Goal: Answer question/provide support

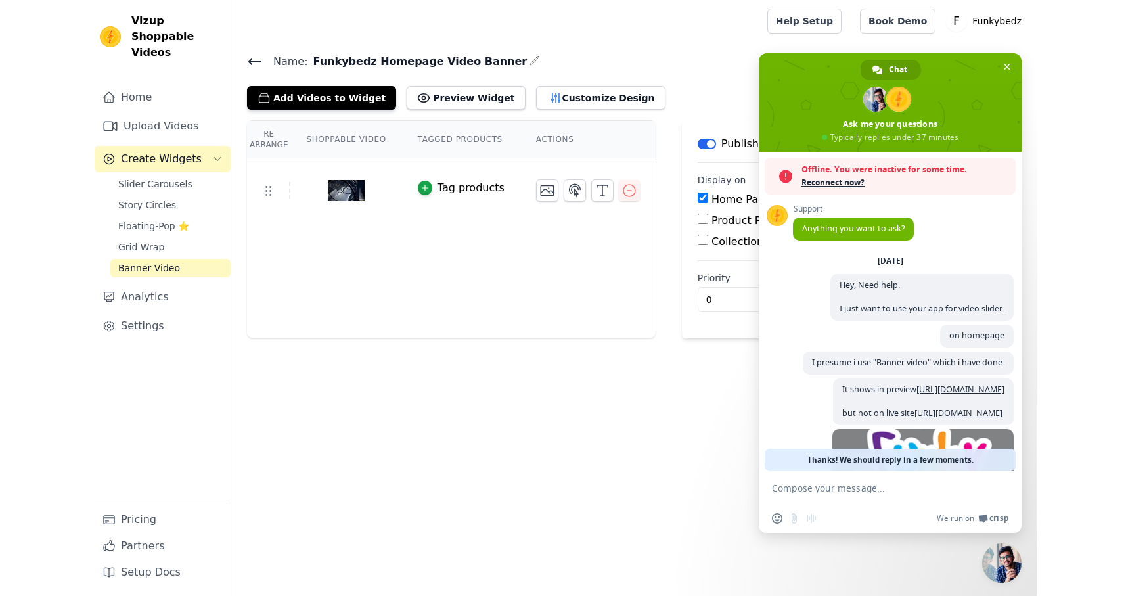
scroll to position [45, 0]
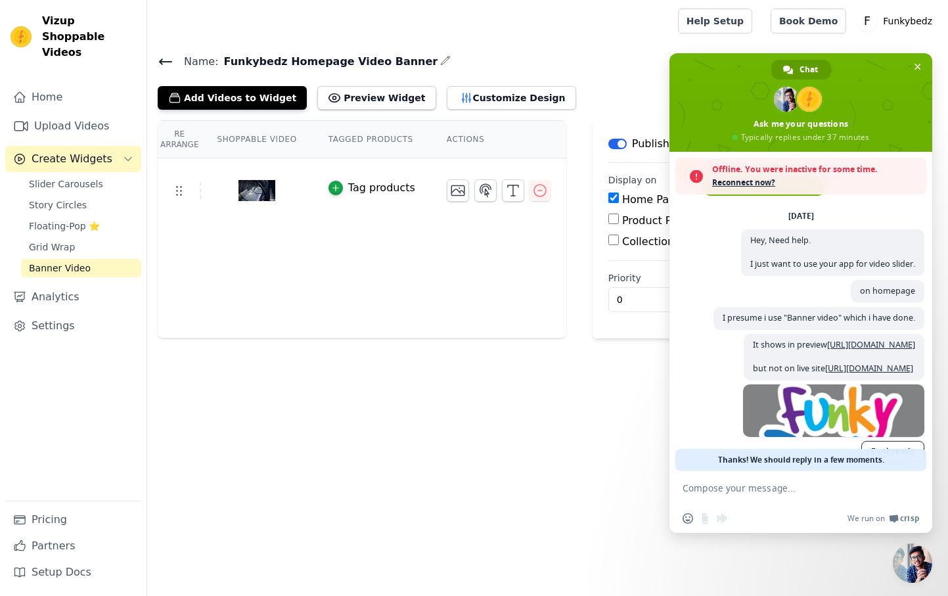
click at [770, 488] on textarea "Compose your message..." at bounding box center [787, 488] width 208 height 12
type textarea "Boss i have alreasdy tried all that."
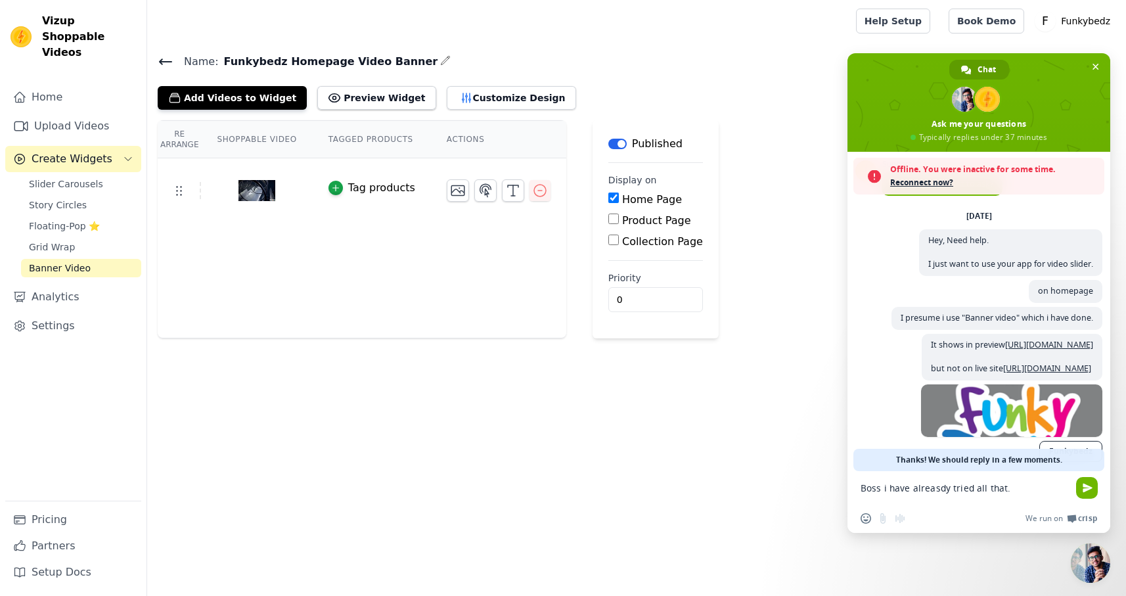
click at [948, 488] on textarea "Boss i have alreasdy tried all that." at bounding box center [965, 488] width 208 height 12
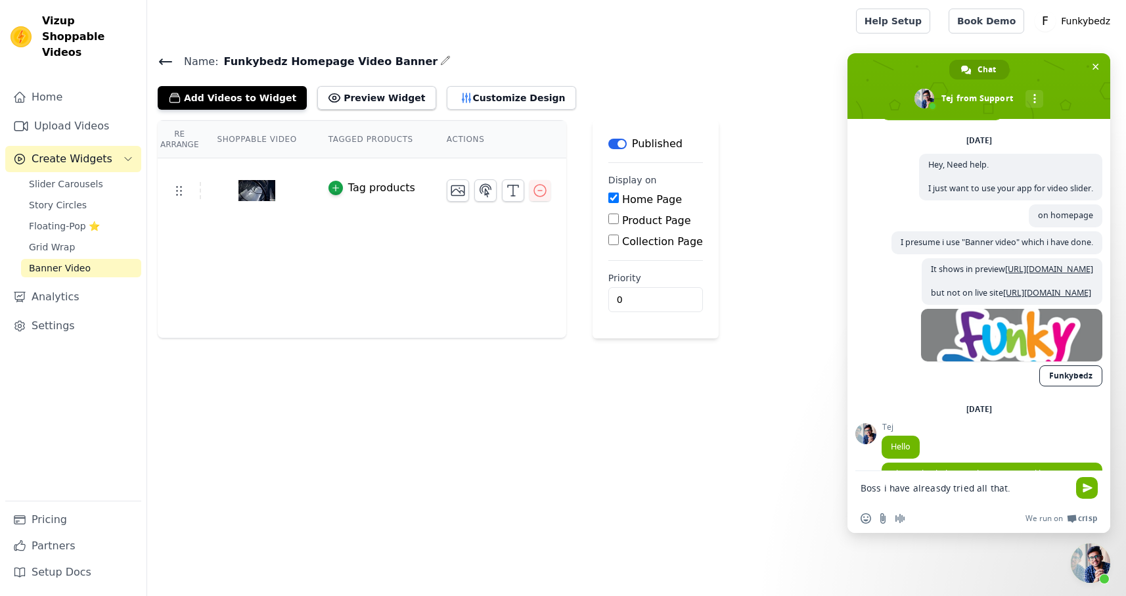
scroll to position [194, 0]
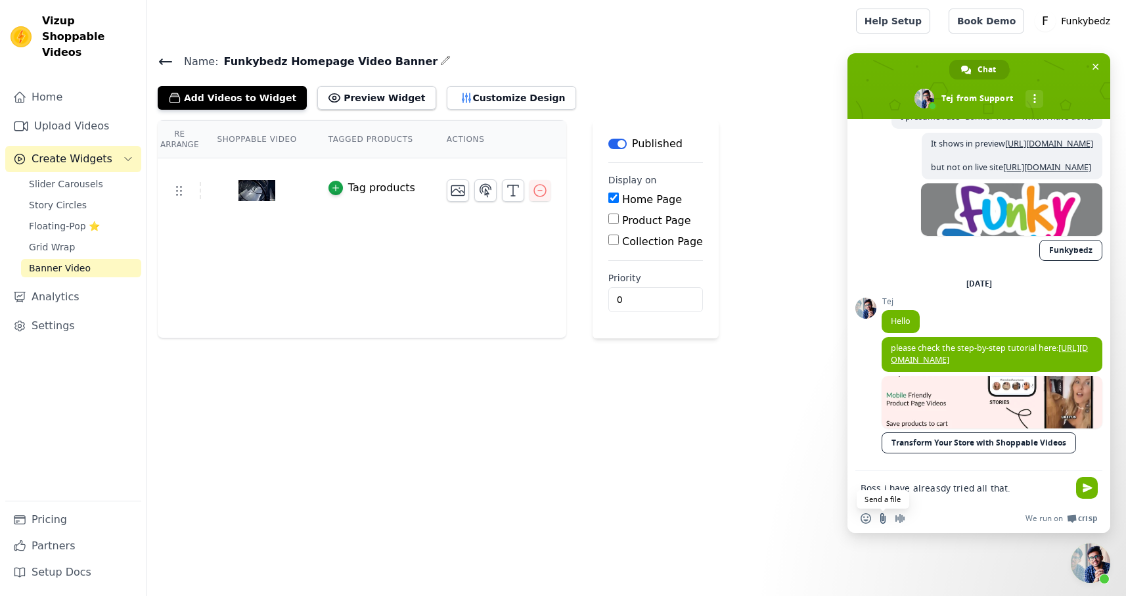
click at [884, 519] on input "Send a file" at bounding box center [883, 518] width 11 height 11
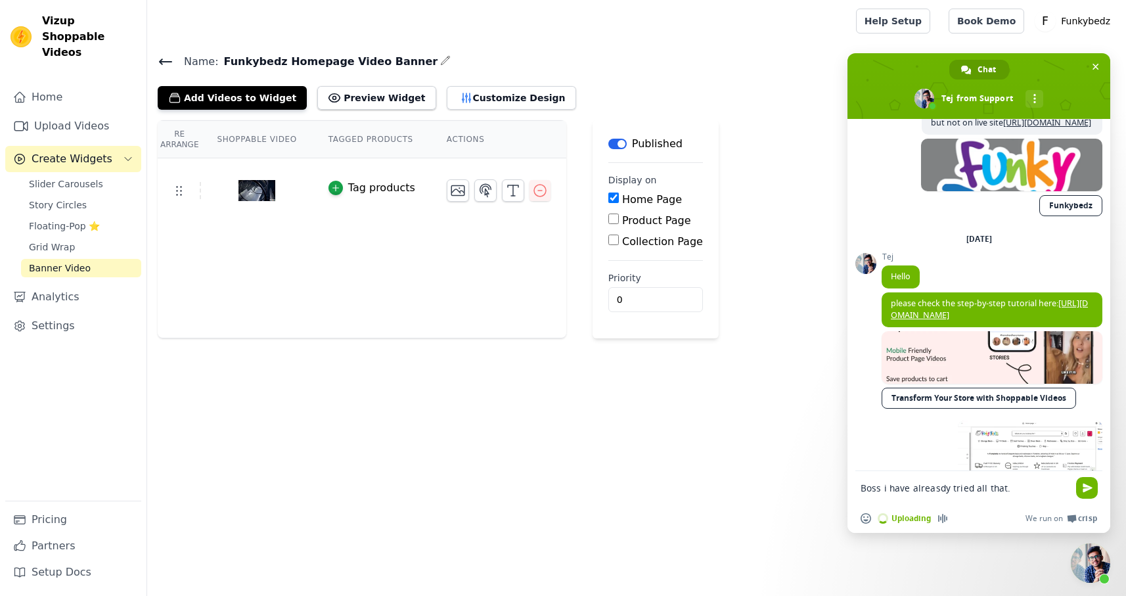
click at [911, 492] on textarea "Boss i have alreasdy tried all that." at bounding box center [965, 488] width 208 height 12
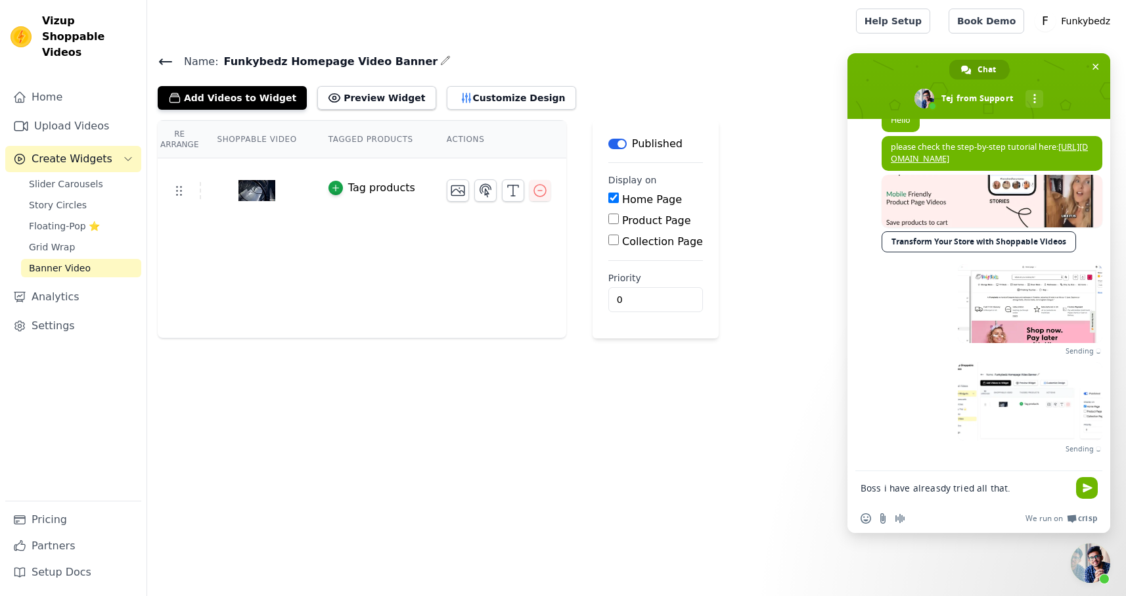
click at [911, 491] on textarea "Boss i have alreasdy tried all that." at bounding box center [965, 488] width 208 height 12
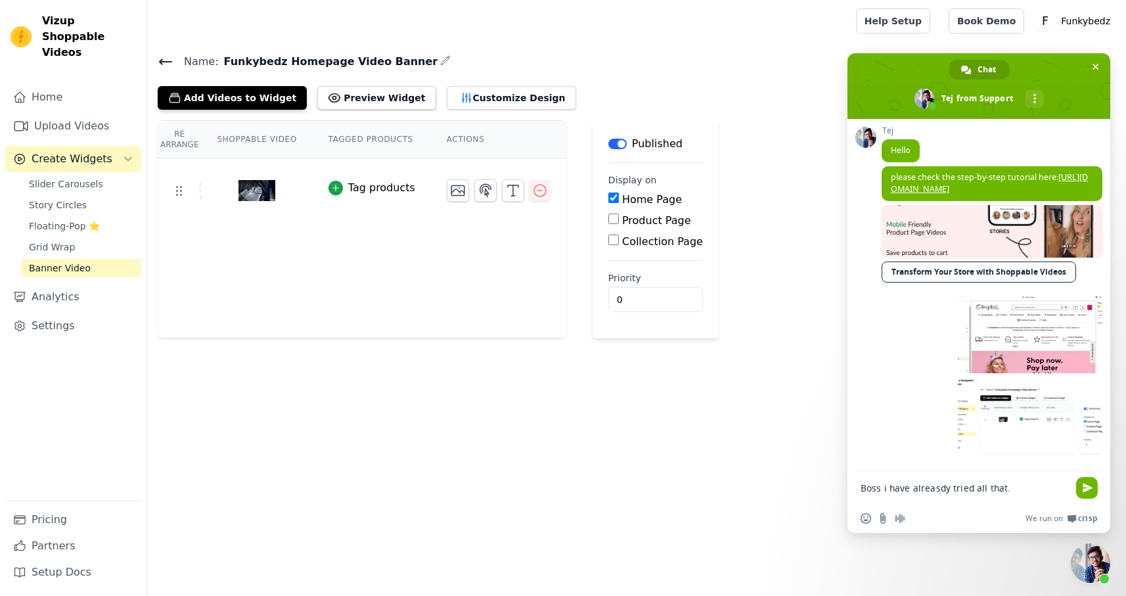
click at [935, 488] on textarea "Boss i have alreasdy tried all that." at bounding box center [965, 488] width 208 height 12
type textarea "Boss i have already tried all that."
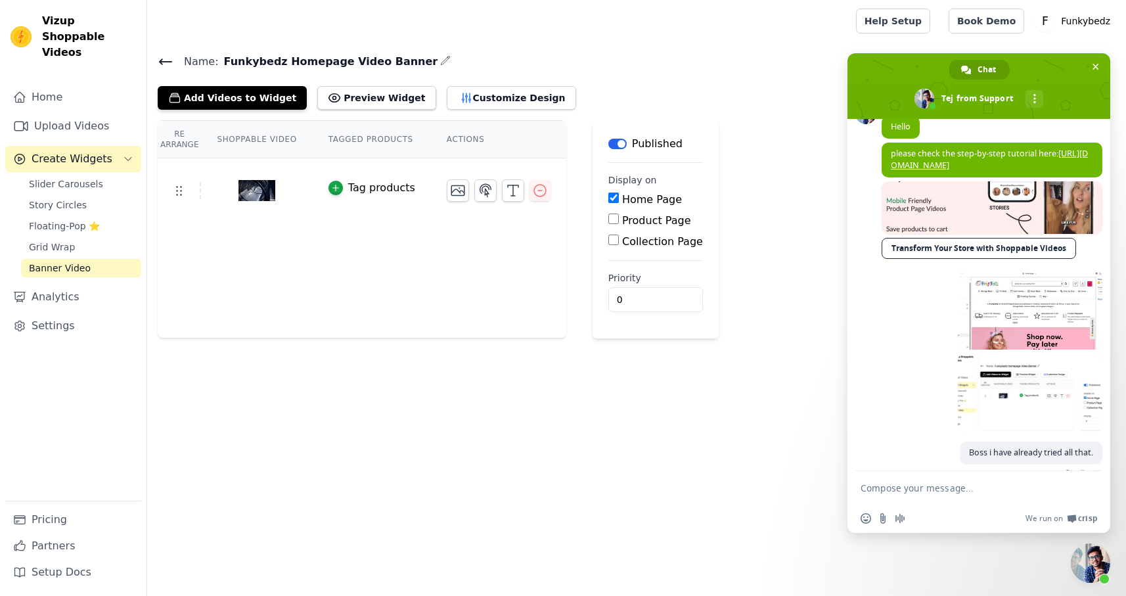
scroll to position [392, 0]
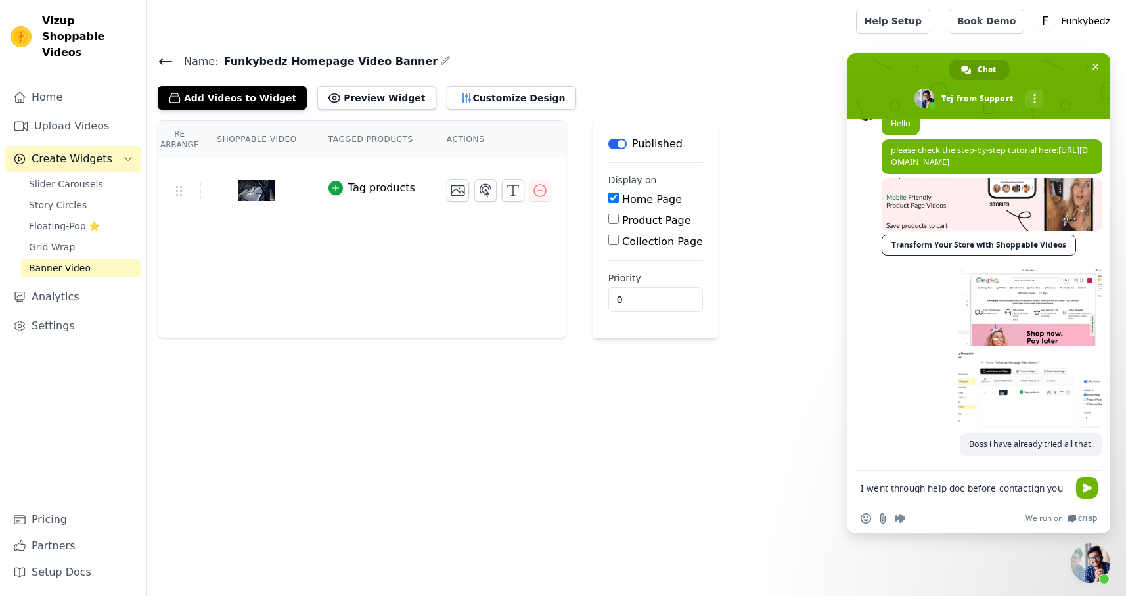
type textarea "I went through help doc before contactign you."
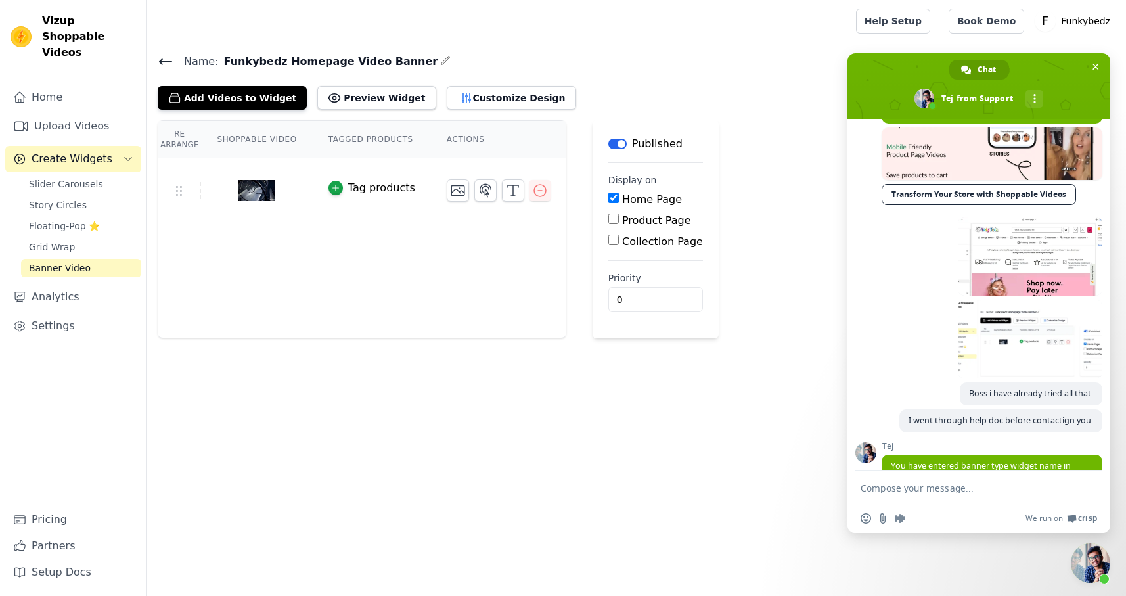
scroll to position [515, 0]
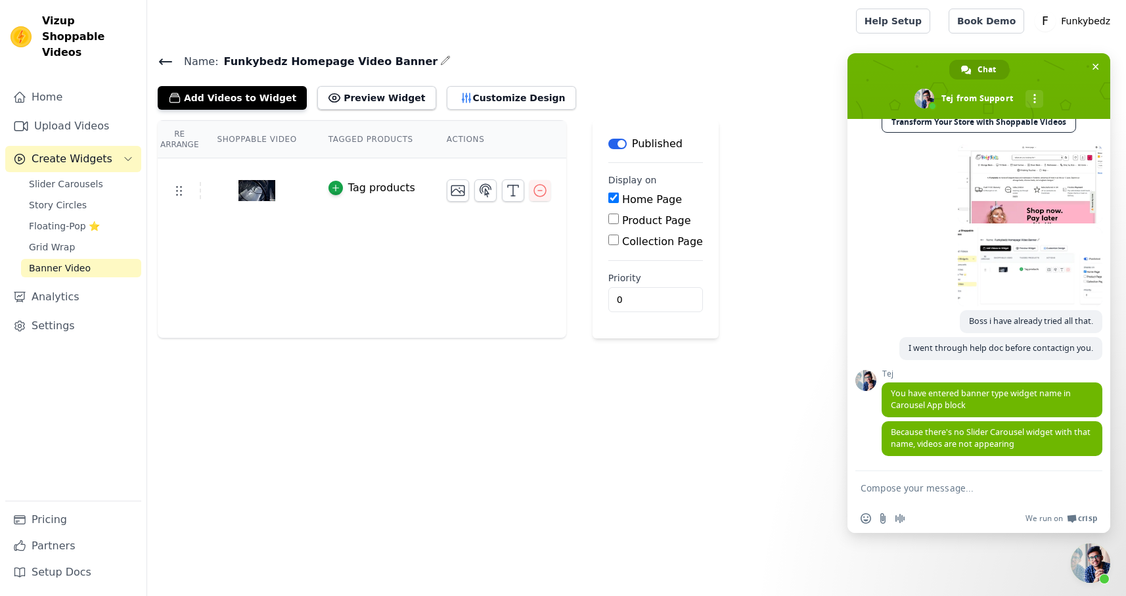
click at [896, 490] on textarea "Compose your message..." at bounding box center [965, 488] width 208 height 12
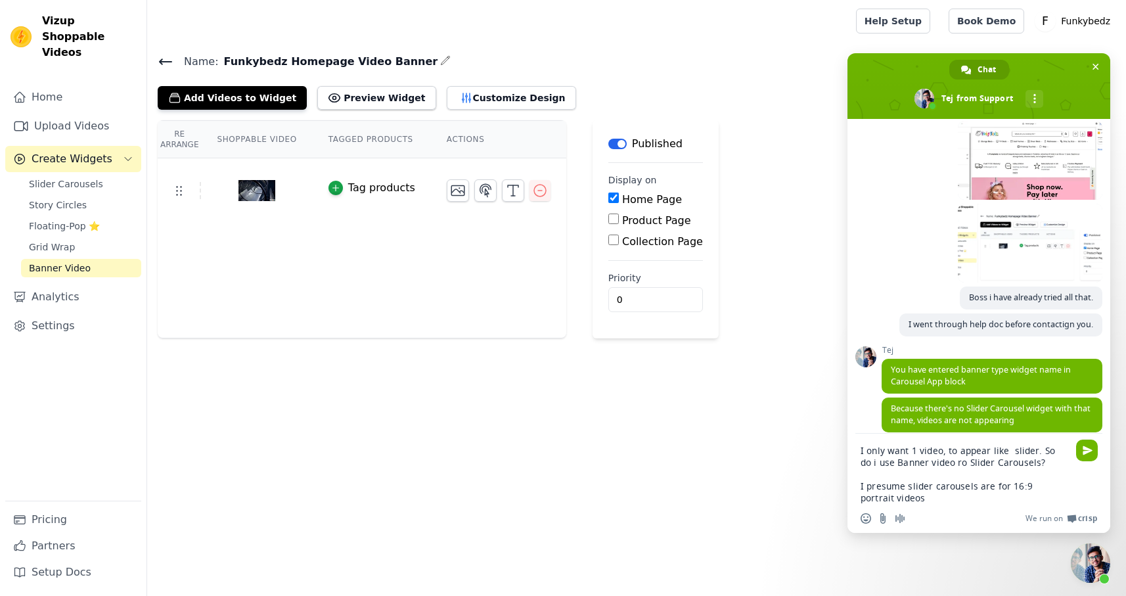
type textarea "I only want 1 video, to appear like slider. So do i use Banner video ro Slider …"
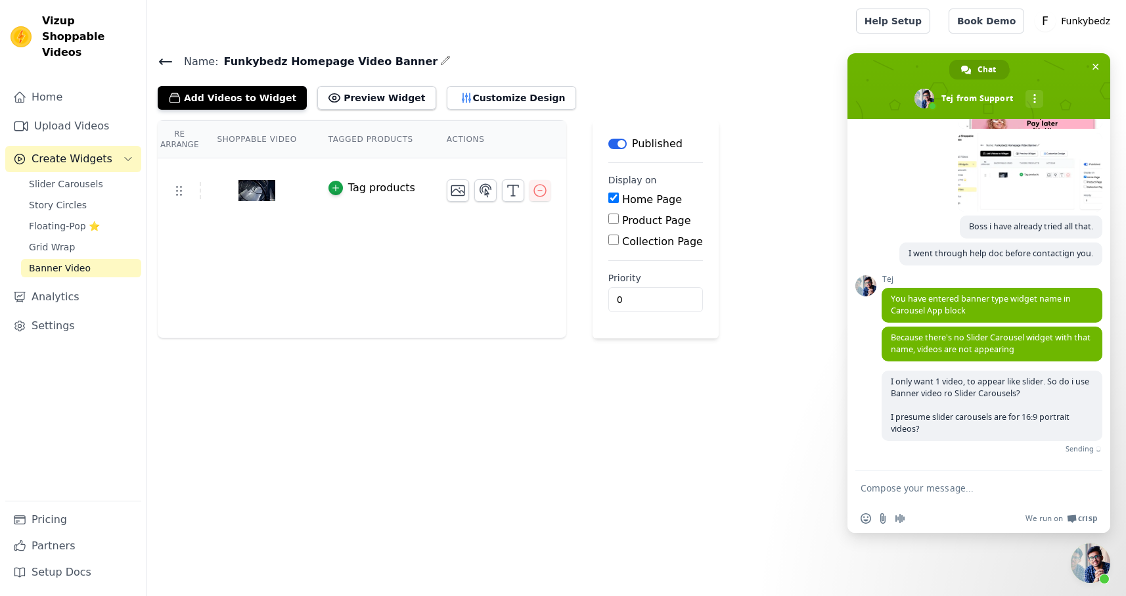
scroll to position [594, 0]
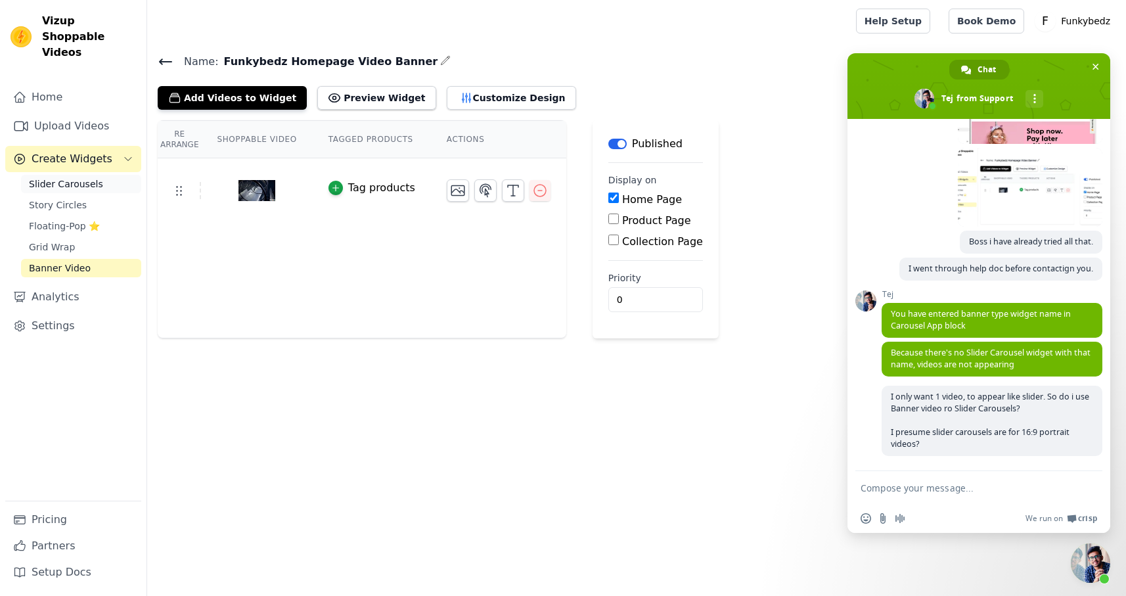
click at [61, 177] on span "Slider Carousels" at bounding box center [66, 183] width 74 height 13
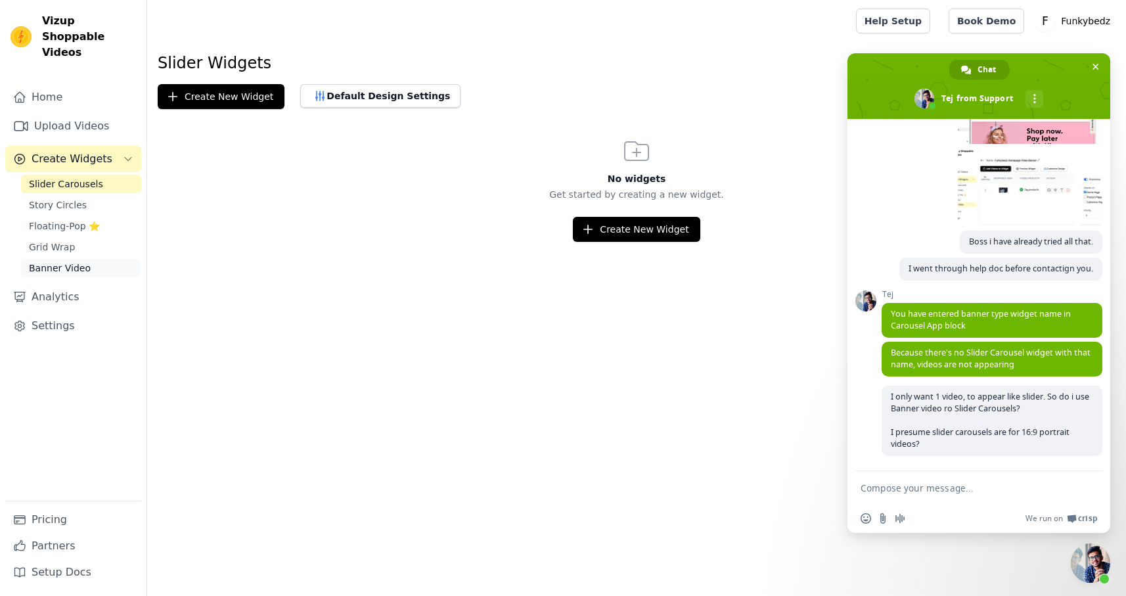
click at [49, 262] on span "Banner Video" at bounding box center [60, 268] width 62 height 13
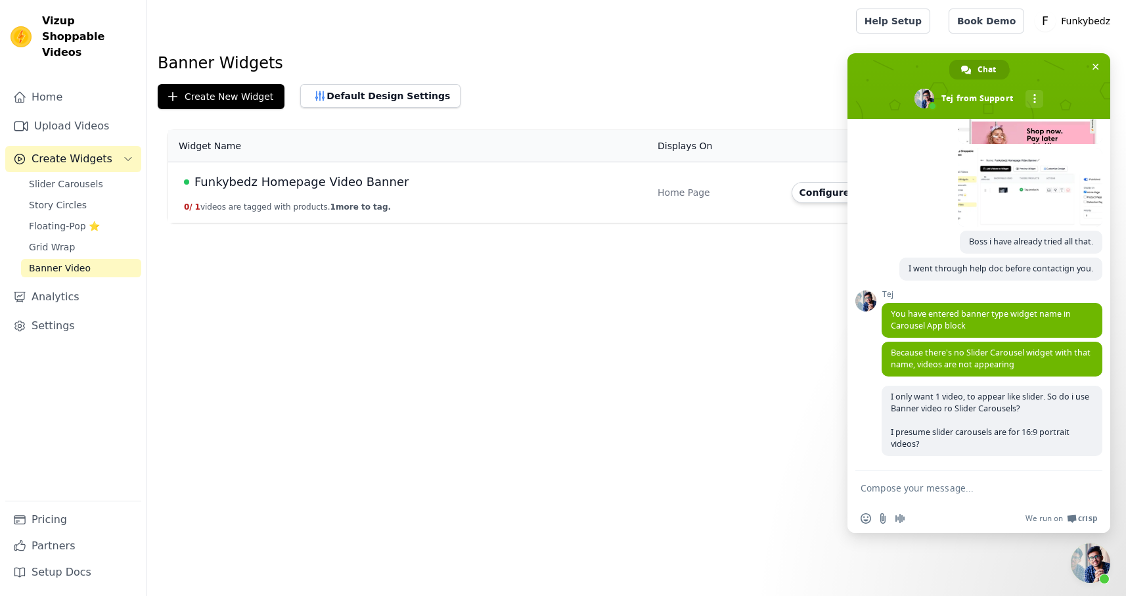
click at [897, 486] on textarea "Compose your message..." at bounding box center [965, 488] width 208 height 12
type textarea "1 video just for homepage"
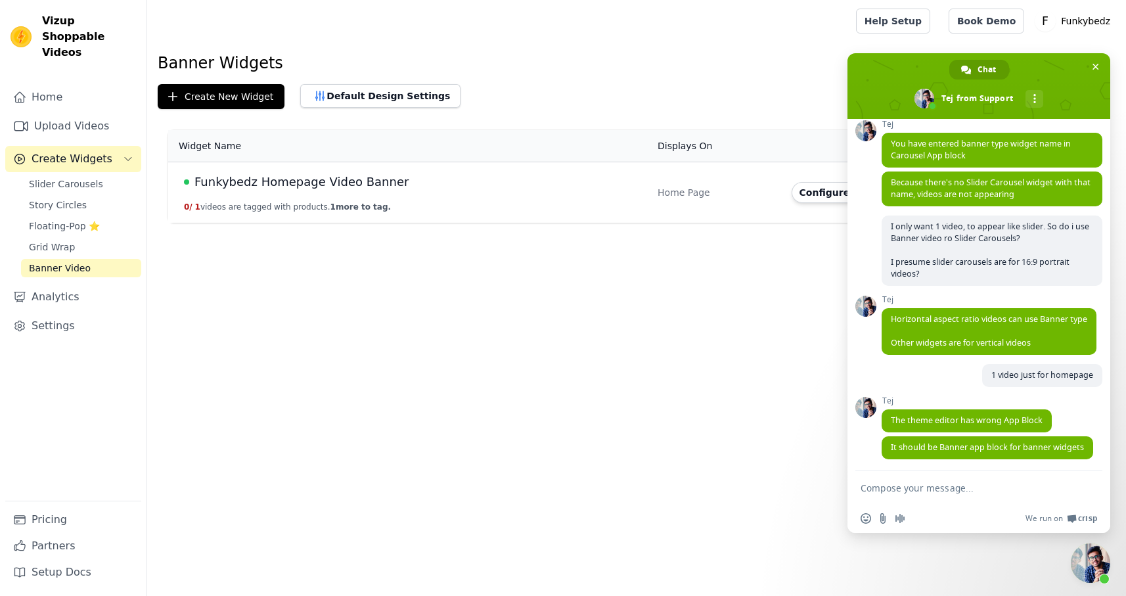
scroll to position [768, 0]
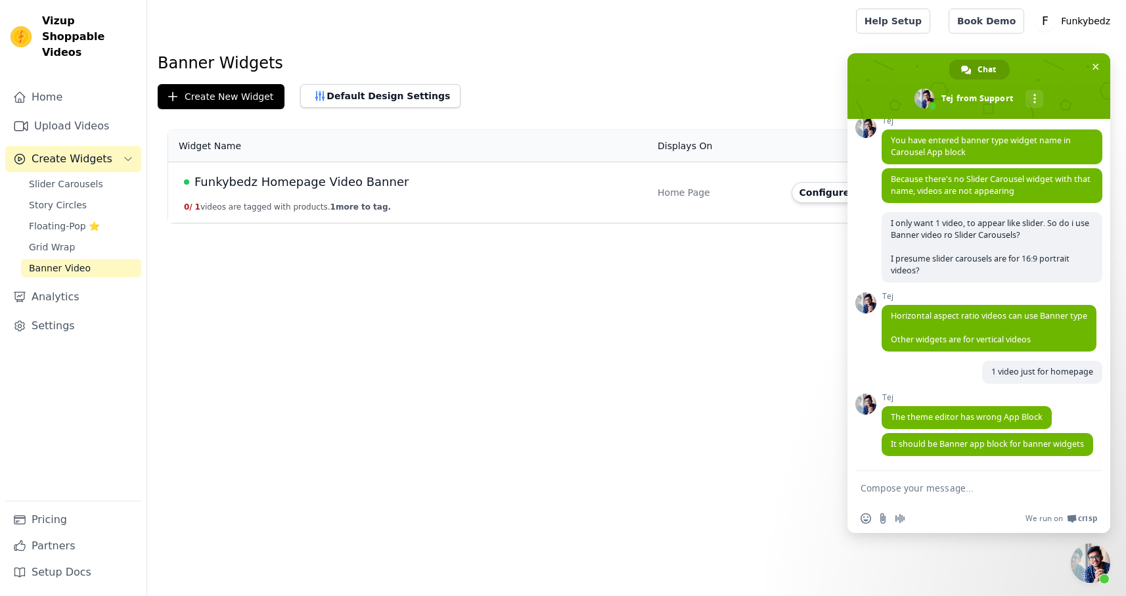
click at [237, 183] on span "Funkybedz Homepage Video Banner" at bounding box center [302, 182] width 214 height 18
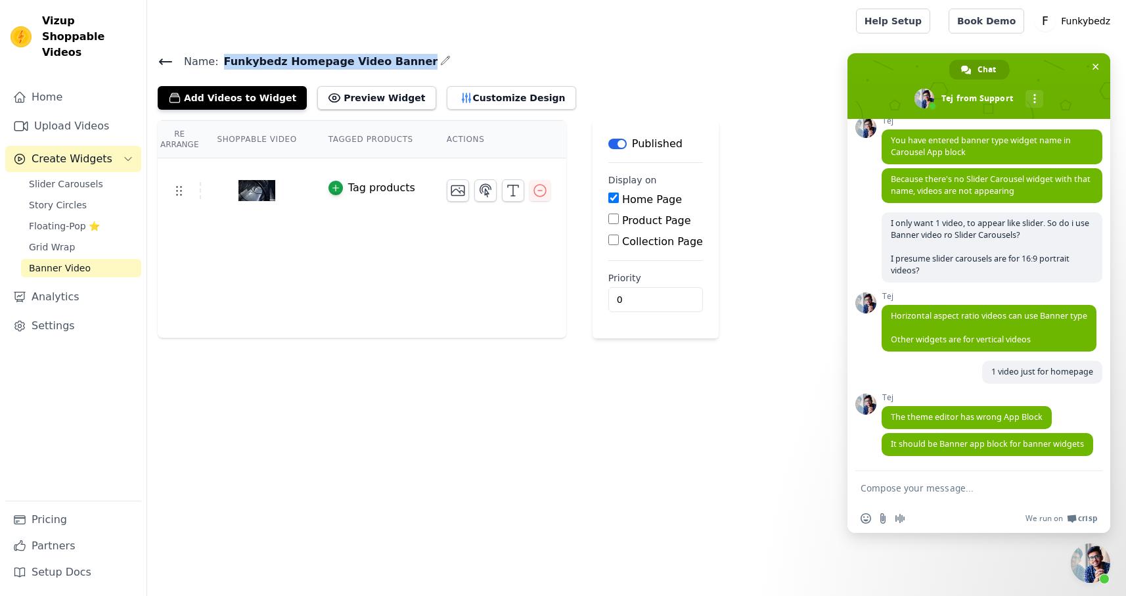
drag, startPoint x: 221, startPoint y: 62, endPoint x: 402, endPoint y: 58, distance: 180.1
click at [402, 58] on h4 "Name: Funkybedz Homepage Video Banner" at bounding box center [637, 62] width 958 height 18
copy span "Funkybedz Homepage Video Banner"
click at [939, 492] on textarea "Compose your message..." at bounding box center [965, 488] width 208 height 12
type textarea "Got it"
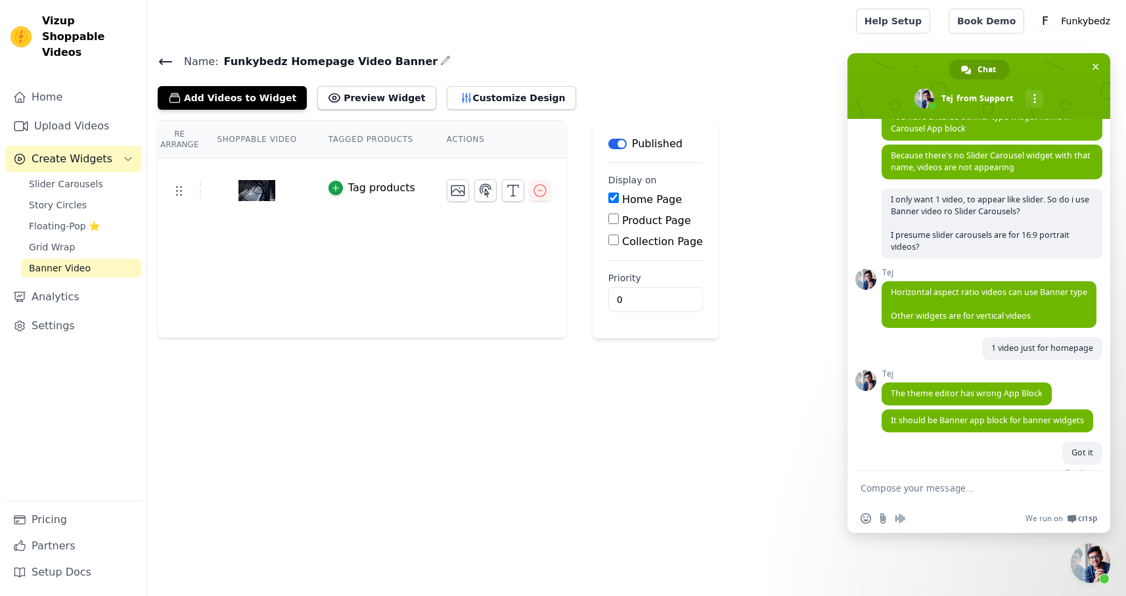
scroll to position [800, 0]
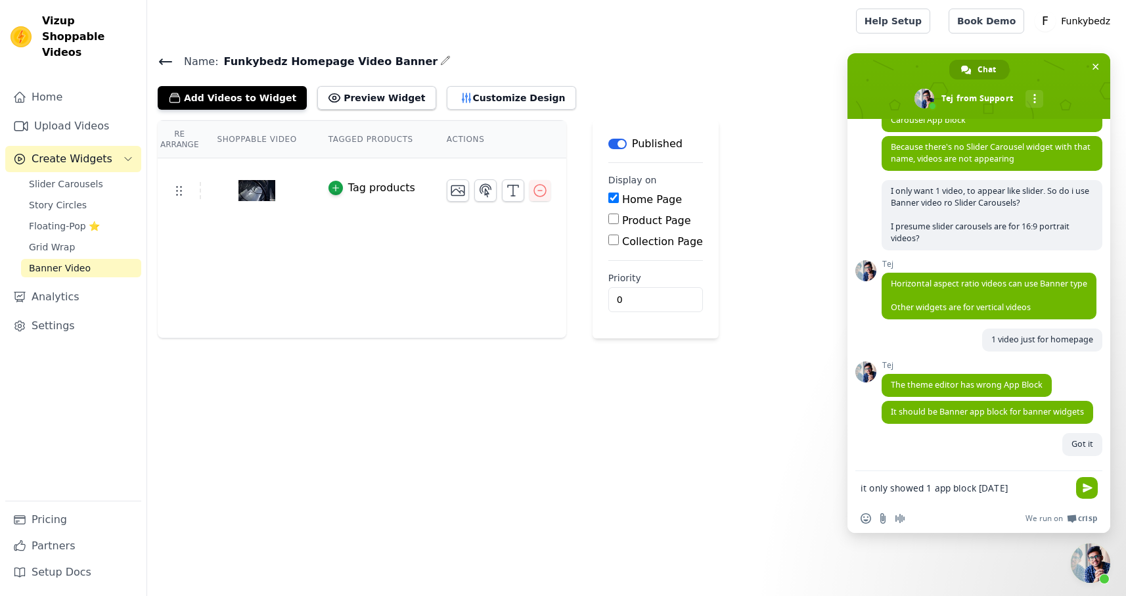
type textarea "it only showed 1 app block [DATE]."
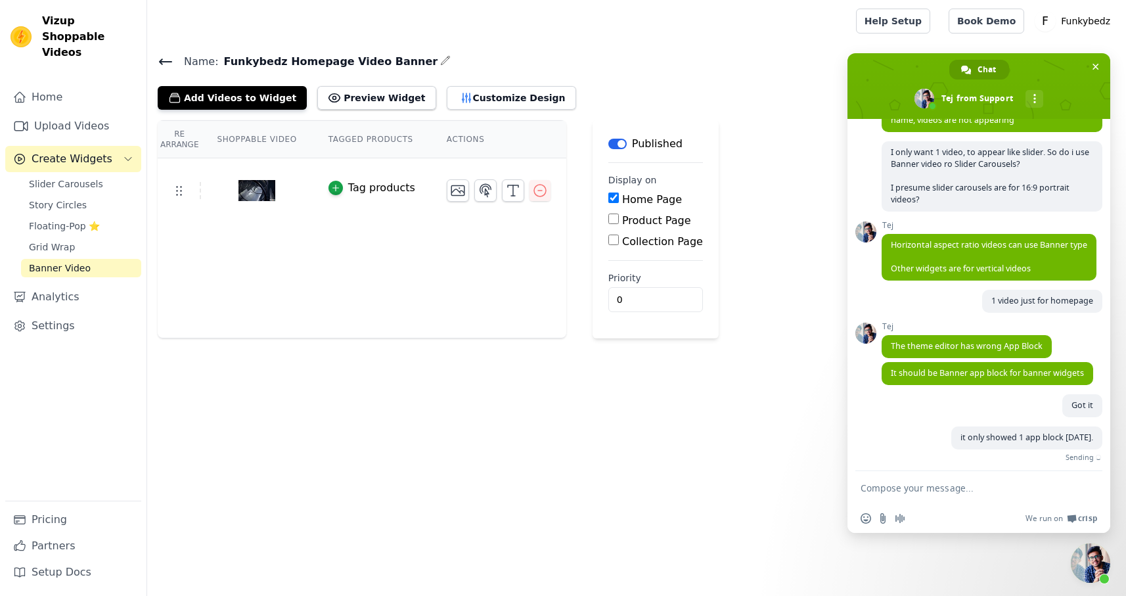
scroll to position [827, 0]
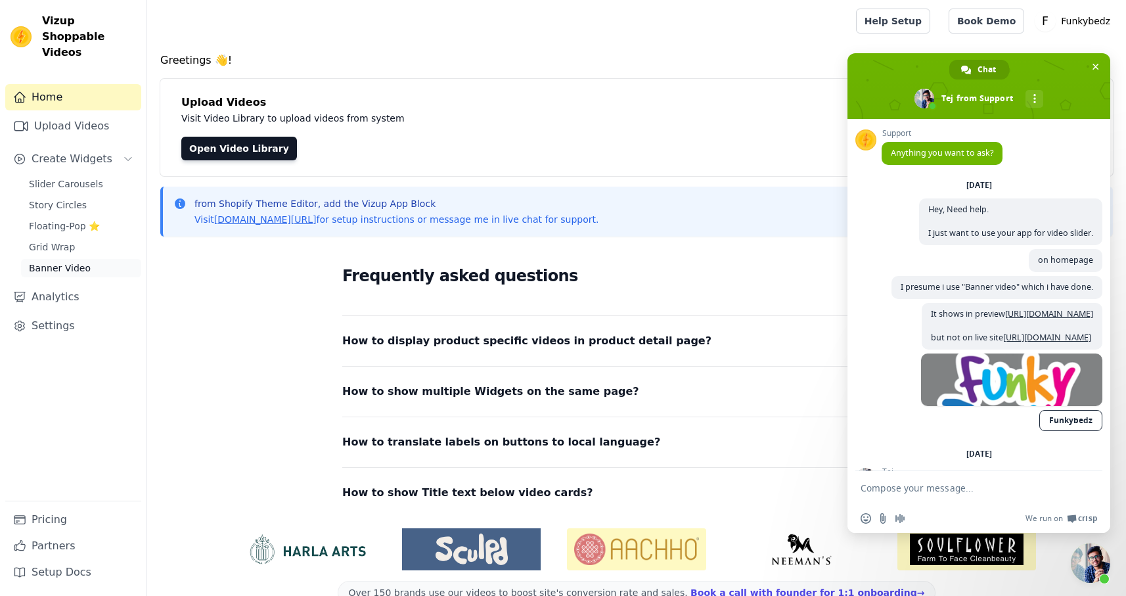
scroll to position [827, 0]
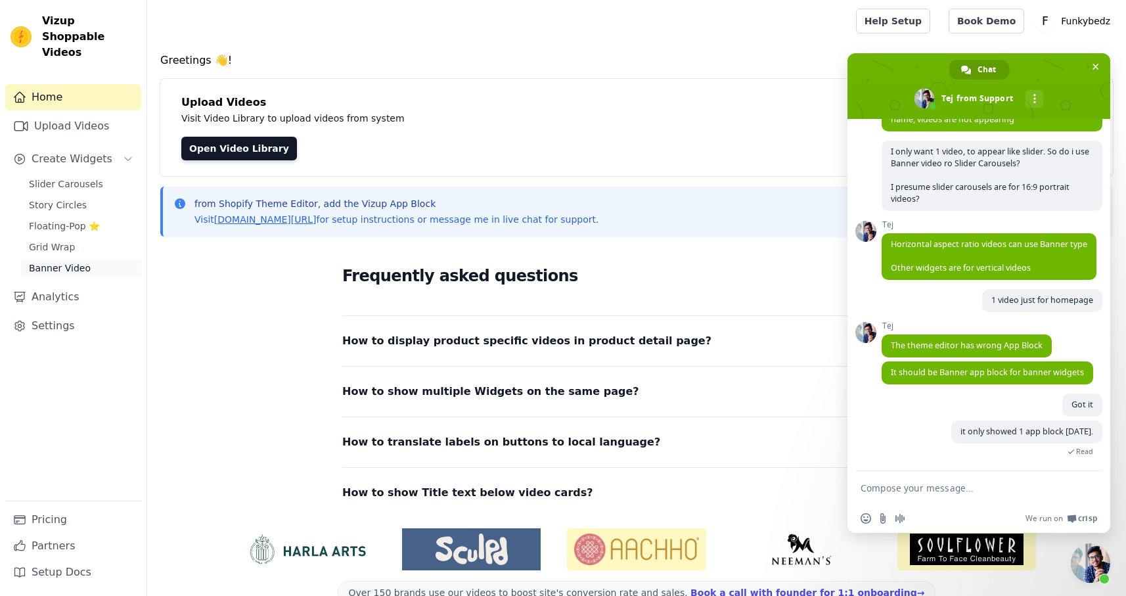
click at [52, 262] on span "Banner Video" at bounding box center [60, 268] width 62 height 13
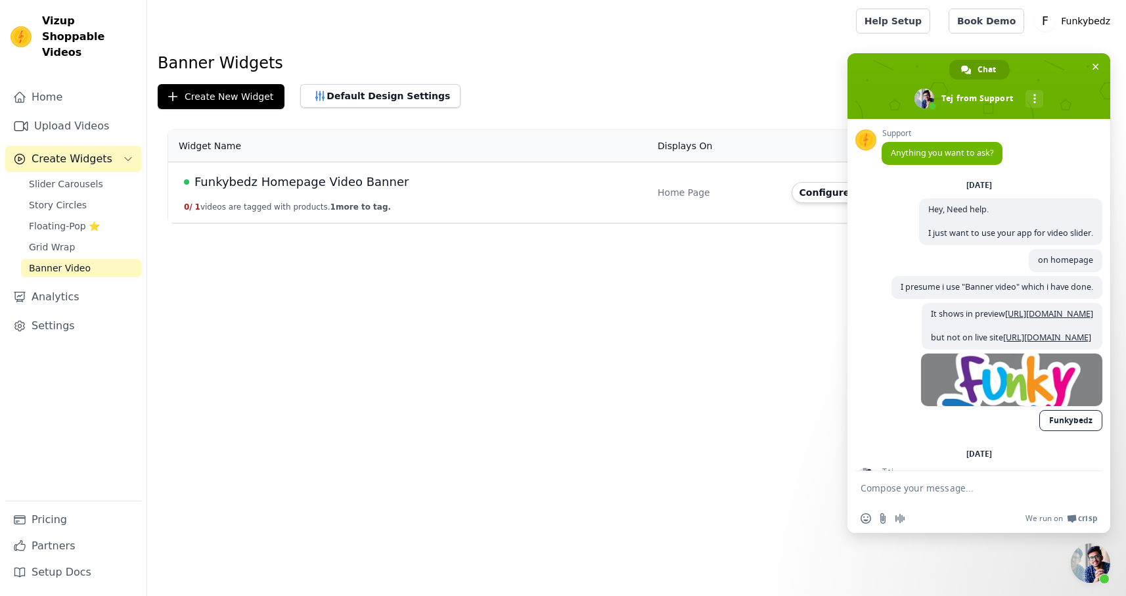
scroll to position [827, 0]
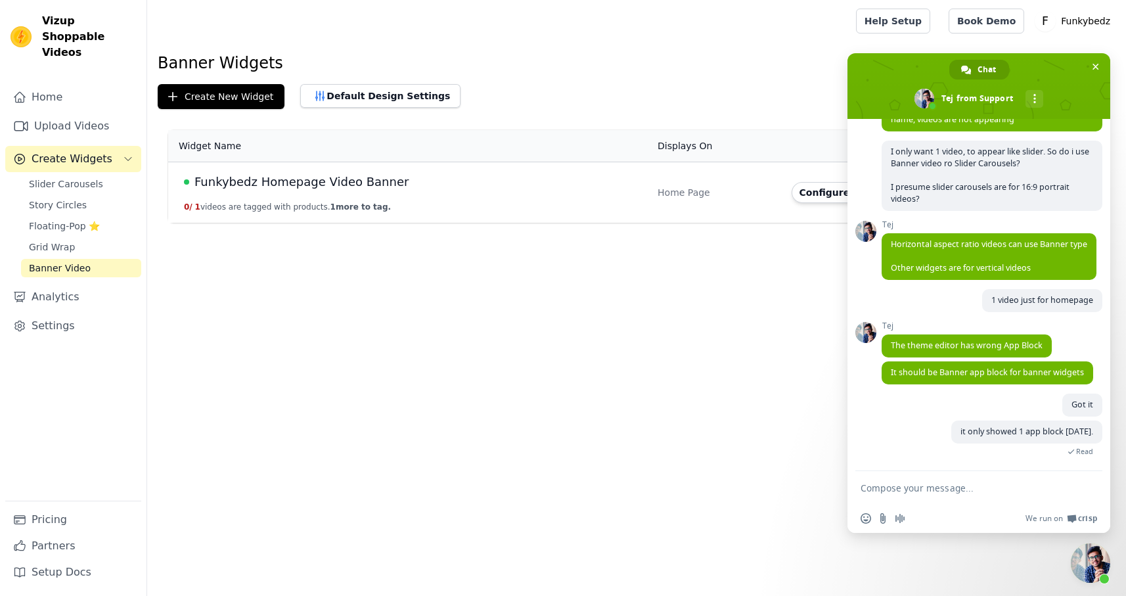
click at [924, 491] on textarea "Compose your message..." at bounding box center [965, 488] width 208 height 12
type textarea "Perfect boss. It works great. Thank you."
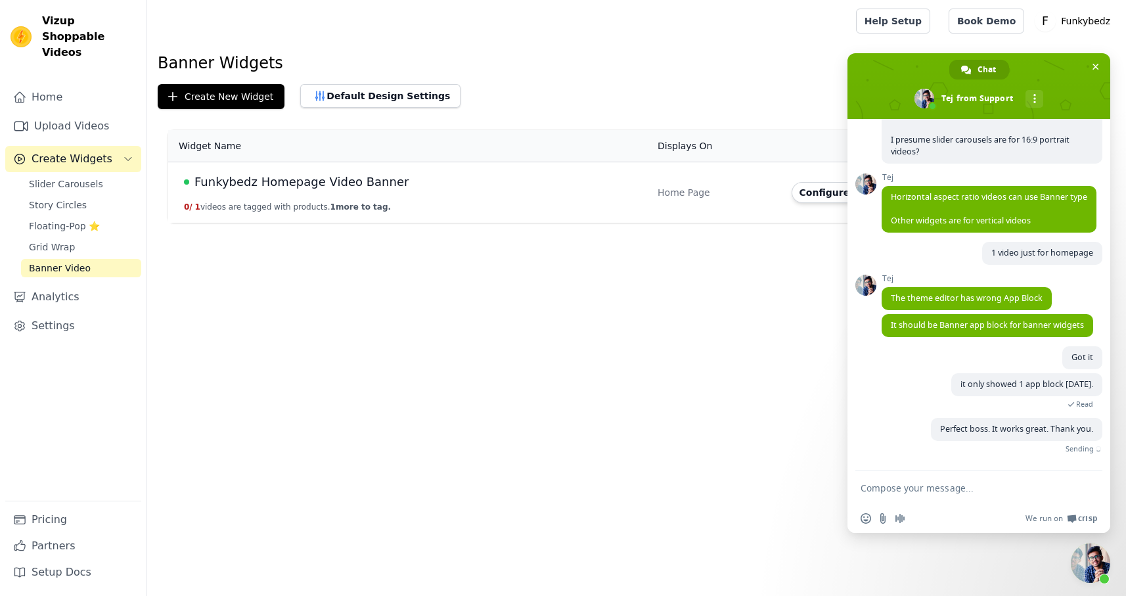
scroll to position [854, 0]
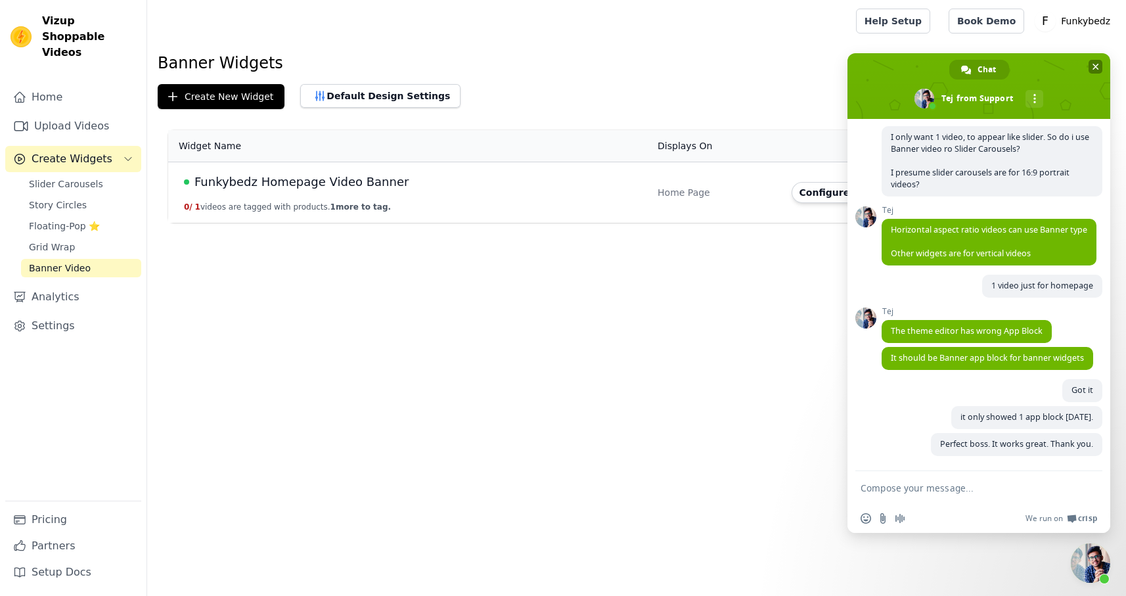
click at [1097, 64] on span "Close chat" at bounding box center [1096, 67] width 7 height 7
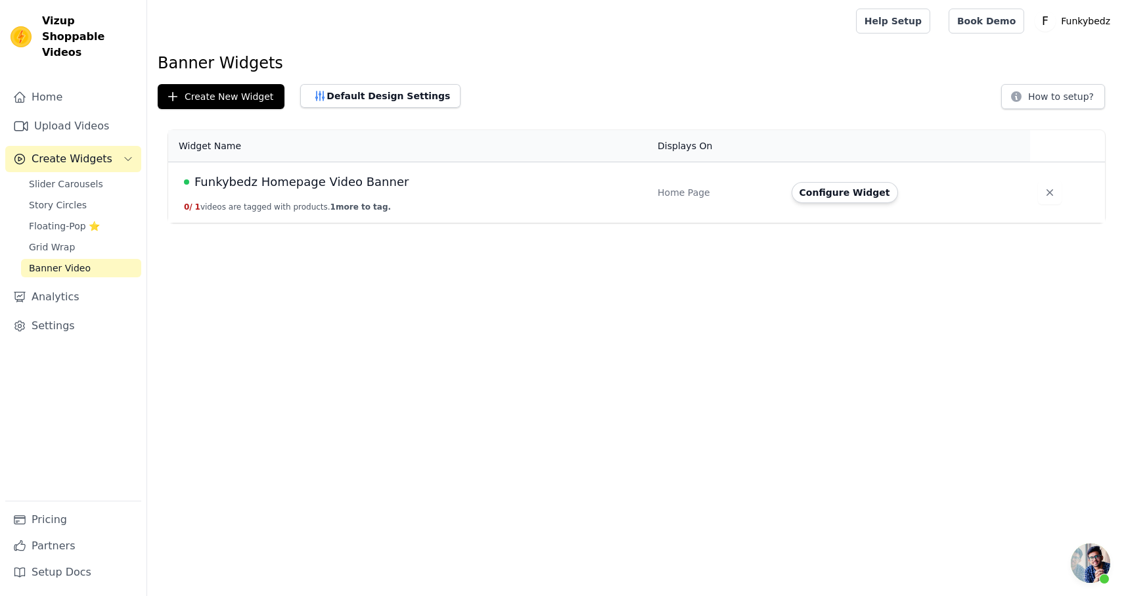
click at [259, 223] on html "Vizup Shoppable Videos Home Upload Videos Create Widgets Slider Carousels Story…" at bounding box center [563, 111] width 1126 height 223
click at [310, 183] on span "Funkybedz Homepage Video Banner" at bounding box center [302, 182] width 214 height 18
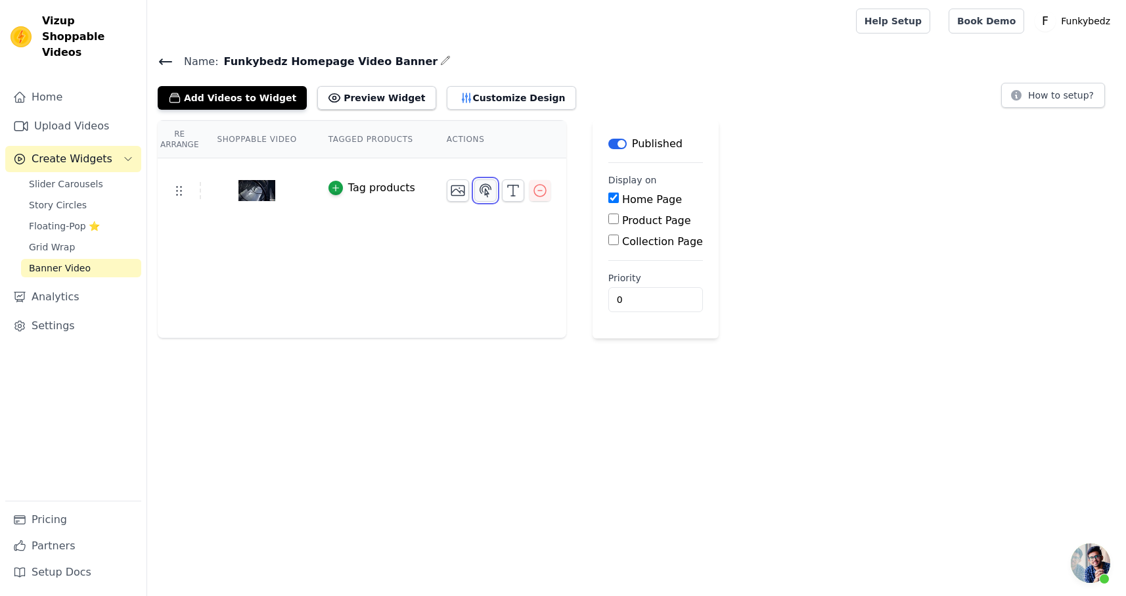
click at [486, 192] on icon "button" at bounding box center [486, 191] width 16 height 16
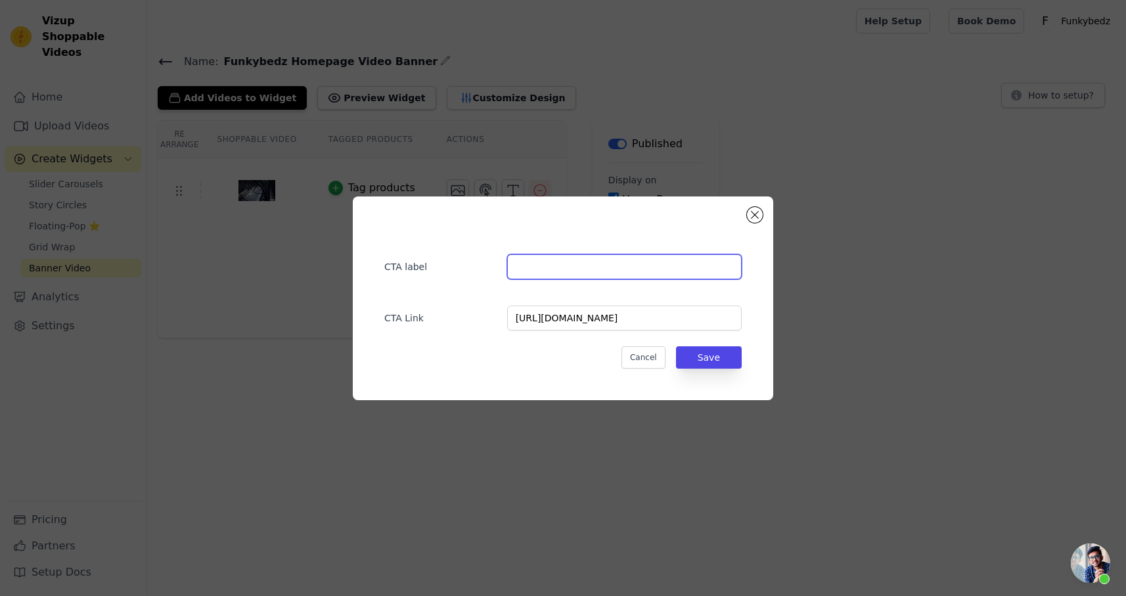
click at [539, 265] on input "text" at bounding box center [624, 266] width 235 height 25
click at [542, 267] on input "Shop Mattress" at bounding box center [624, 266] width 235 height 25
click at [638, 267] on input "Shop Funkybedz Mattress" at bounding box center [624, 266] width 235 height 25
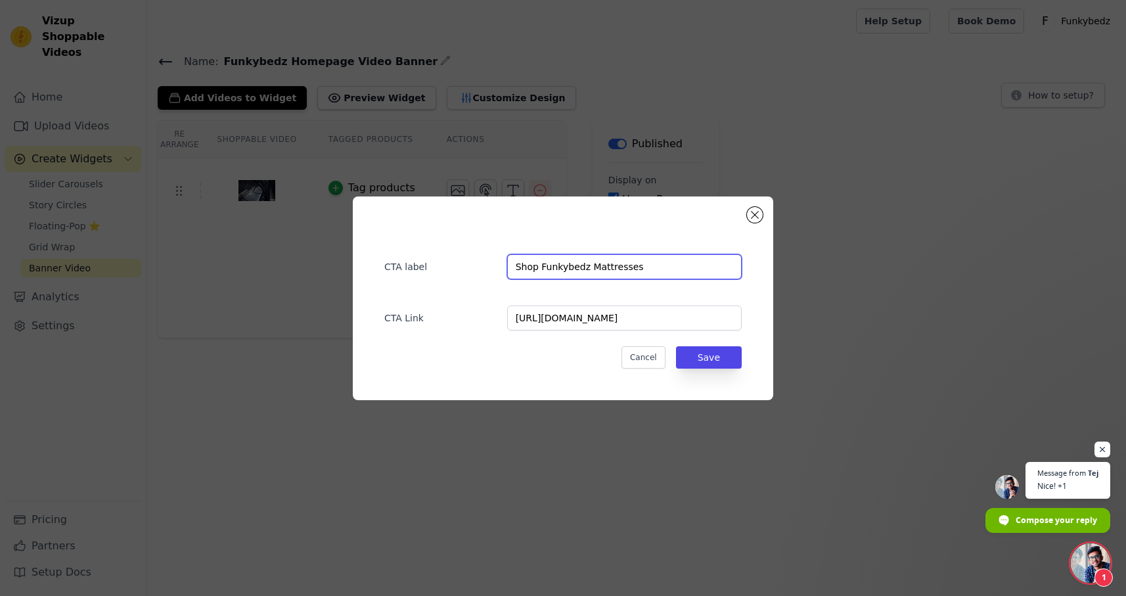
scroll to position [899, 0]
type input "Shop Funkybedz Mattresses"
click at [710, 358] on button "Save" at bounding box center [709, 357] width 66 height 22
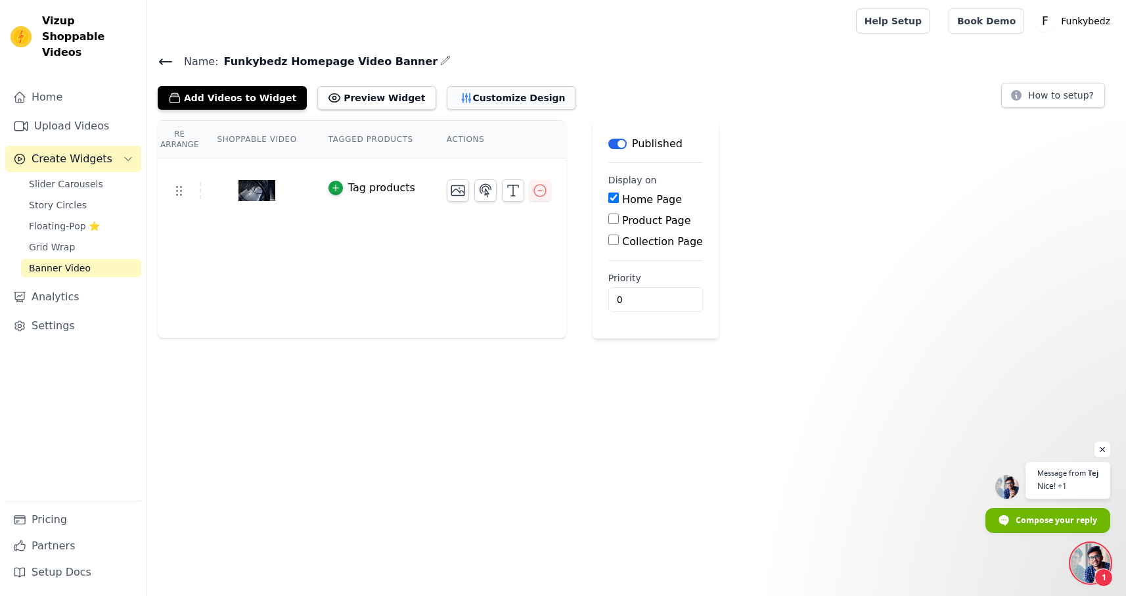
click at [450, 94] on button "Customize Design" at bounding box center [511, 98] width 129 height 24
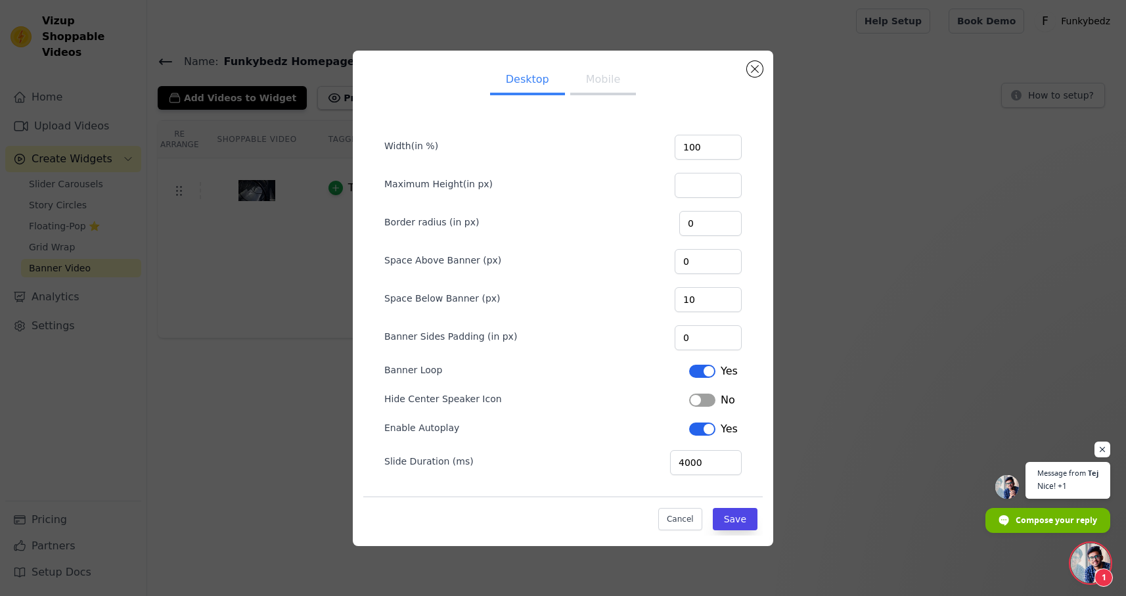
click at [605, 80] on button "Mobile" at bounding box center [603, 80] width 66 height 29
click at [673, 515] on button "Cancel" at bounding box center [680, 519] width 44 height 22
